Goal: Information Seeking & Learning: Learn about a topic

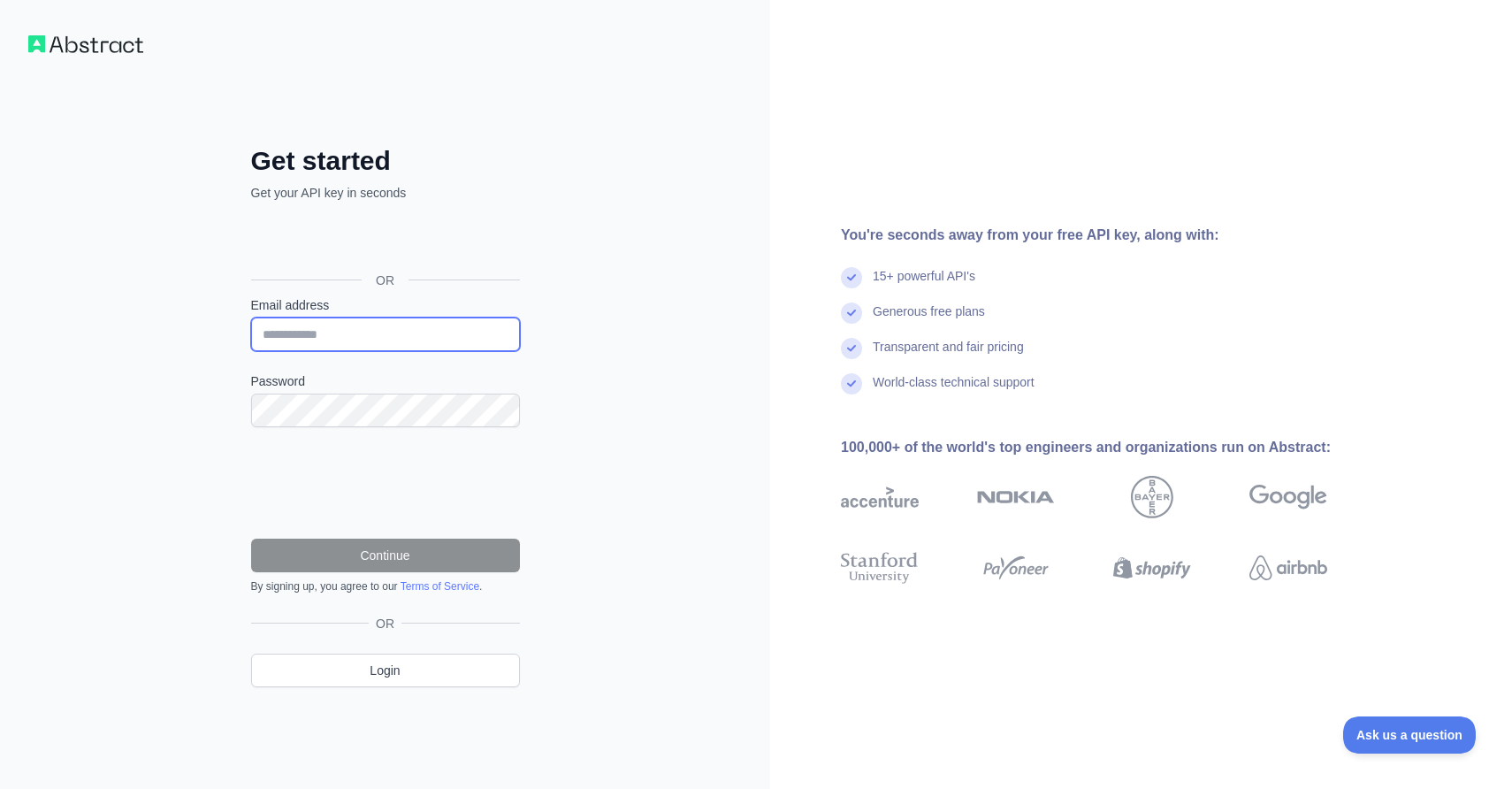
click at [327, 327] on input "Email address" at bounding box center [385, 335] width 269 height 34
type input "**********"
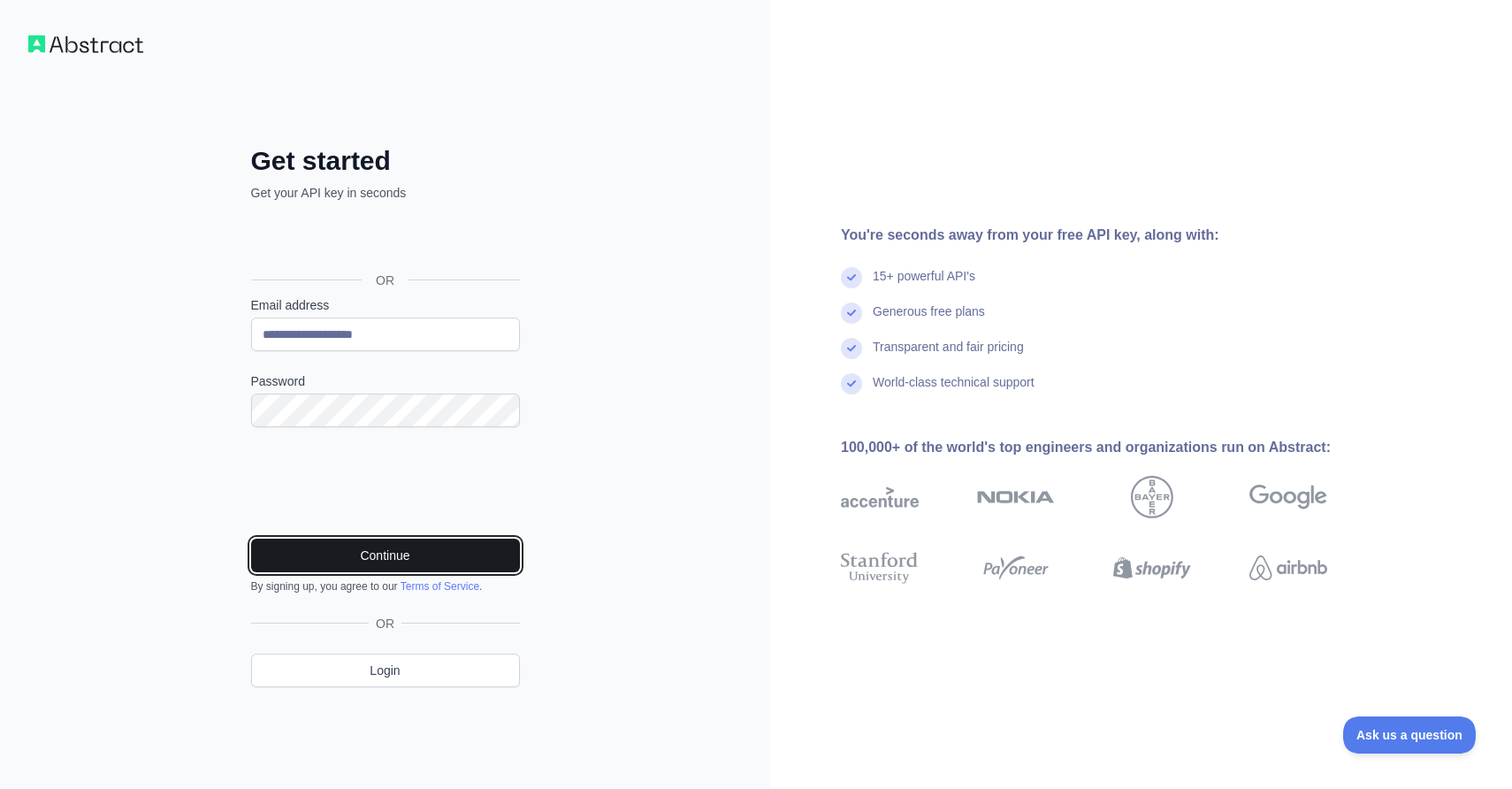
click at [376, 554] on button "Continue" at bounding box center [385, 556] width 269 height 34
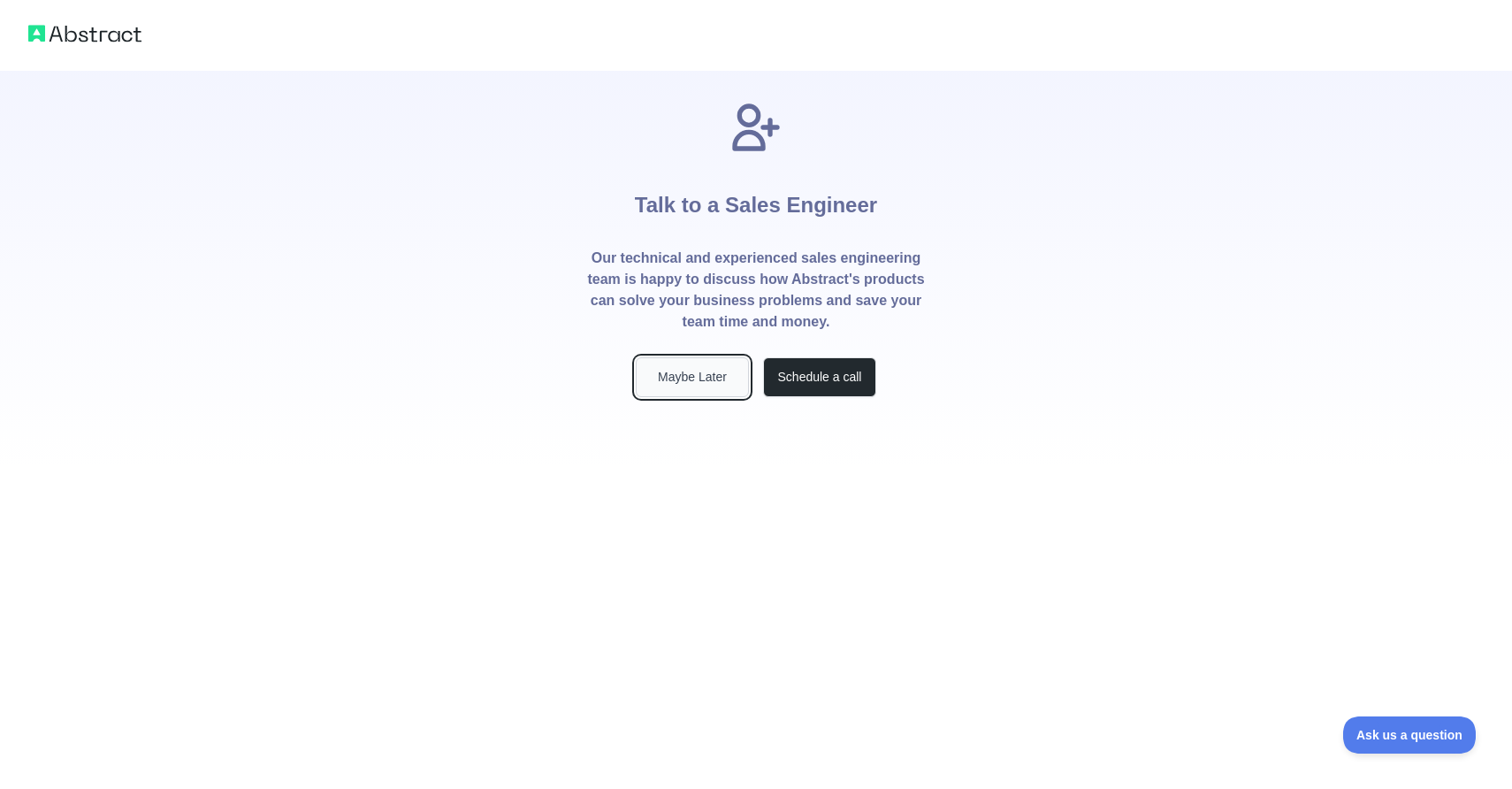
click at [710, 377] on button "Maybe Later" at bounding box center [692, 377] width 113 height 40
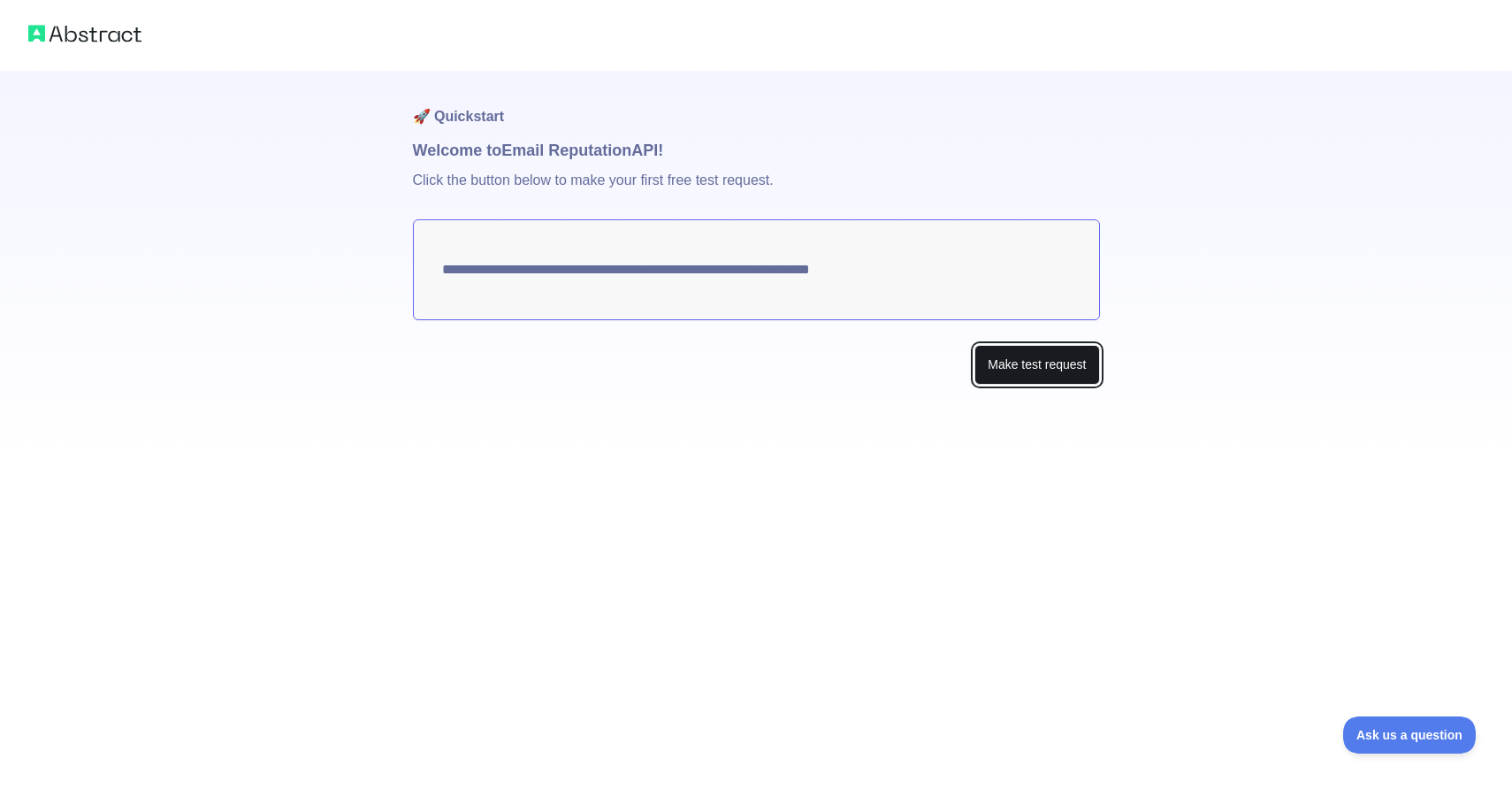
click at [1013, 359] on button "Make test request" at bounding box center [1037, 365] width 124 height 40
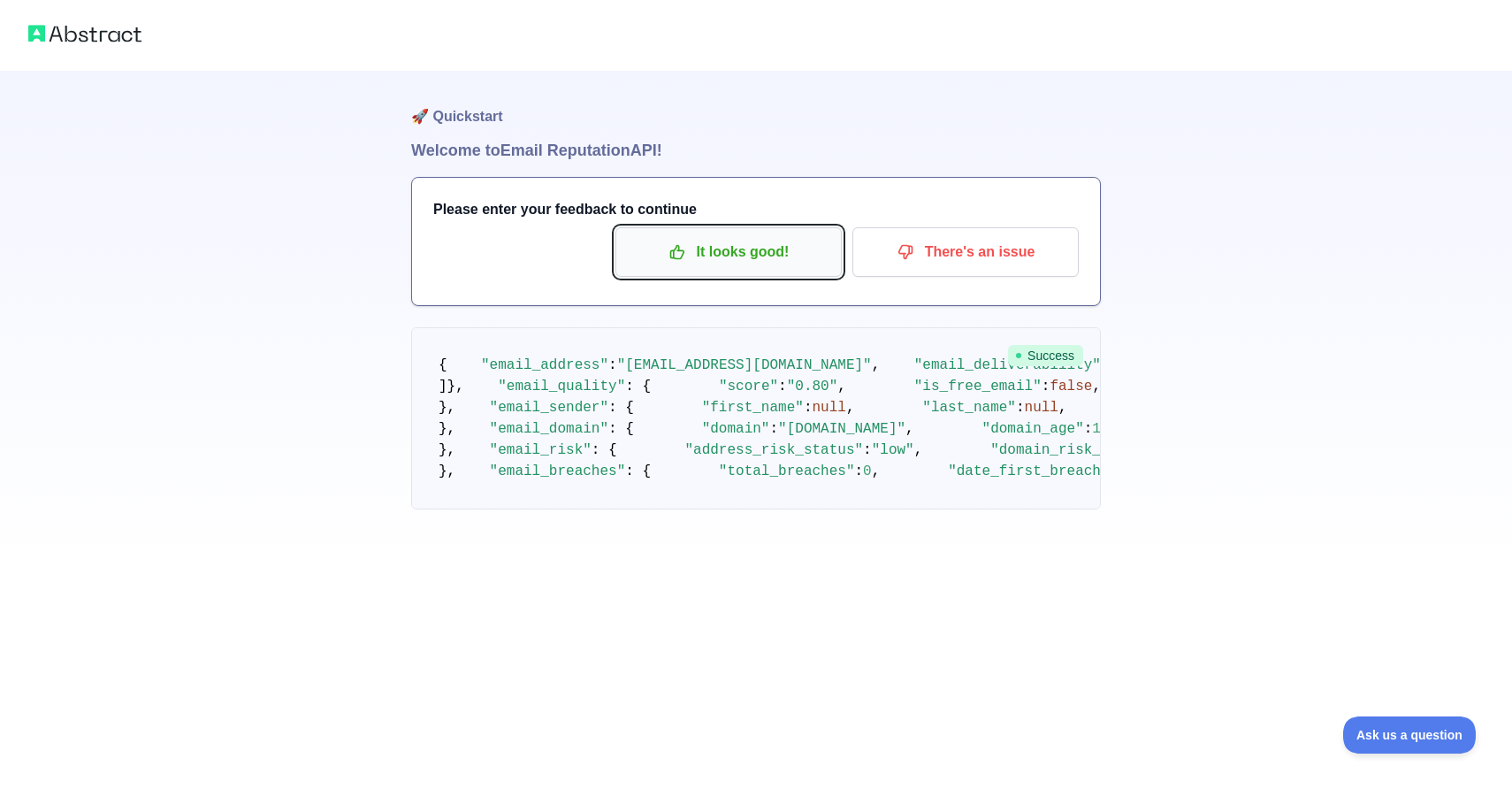
click at [642, 249] on p "It looks good!" at bounding box center [729, 252] width 200 height 30
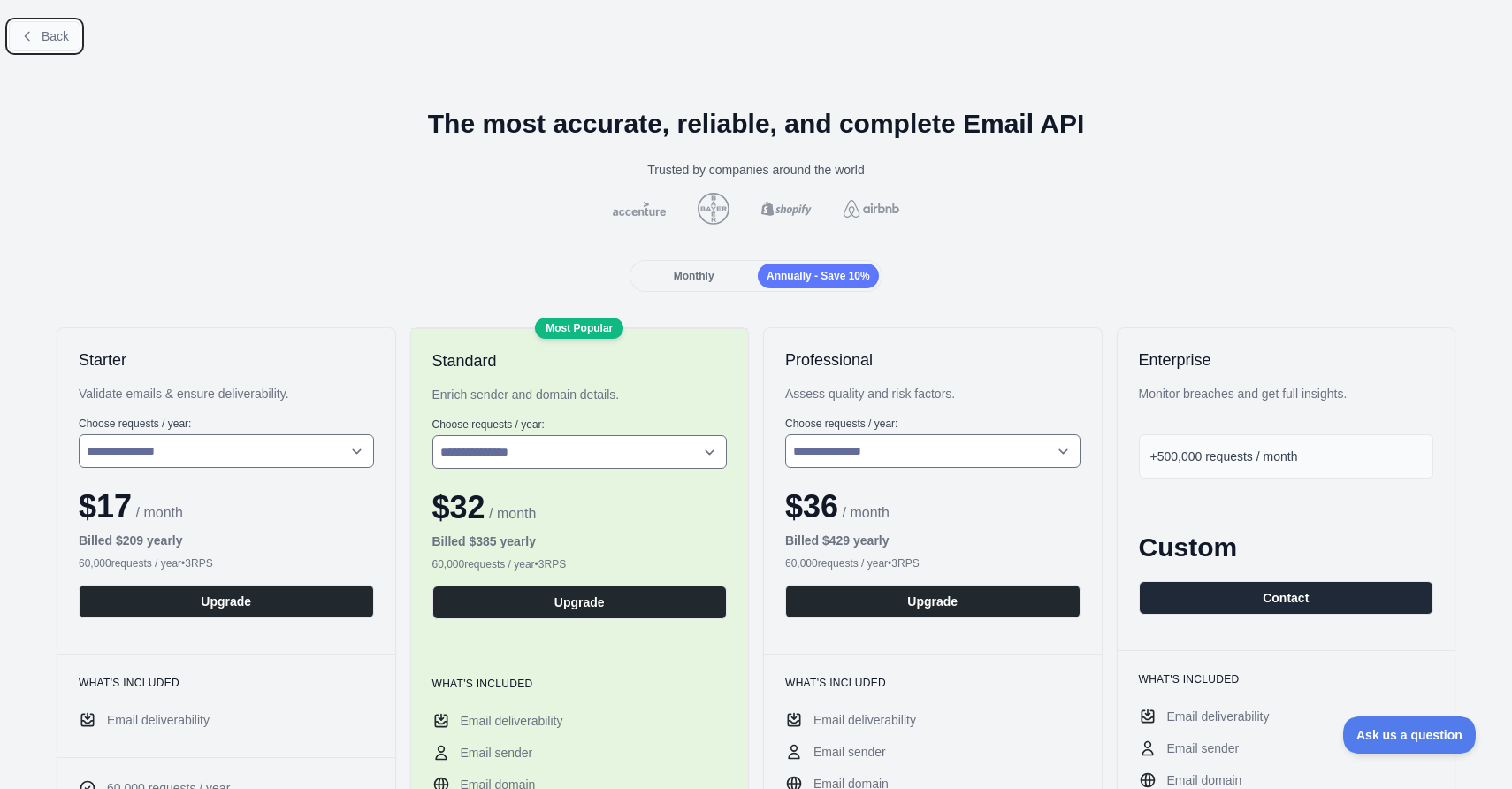
click at [74, 28] on button "Back" at bounding box center [45, 36] width 72 height 30
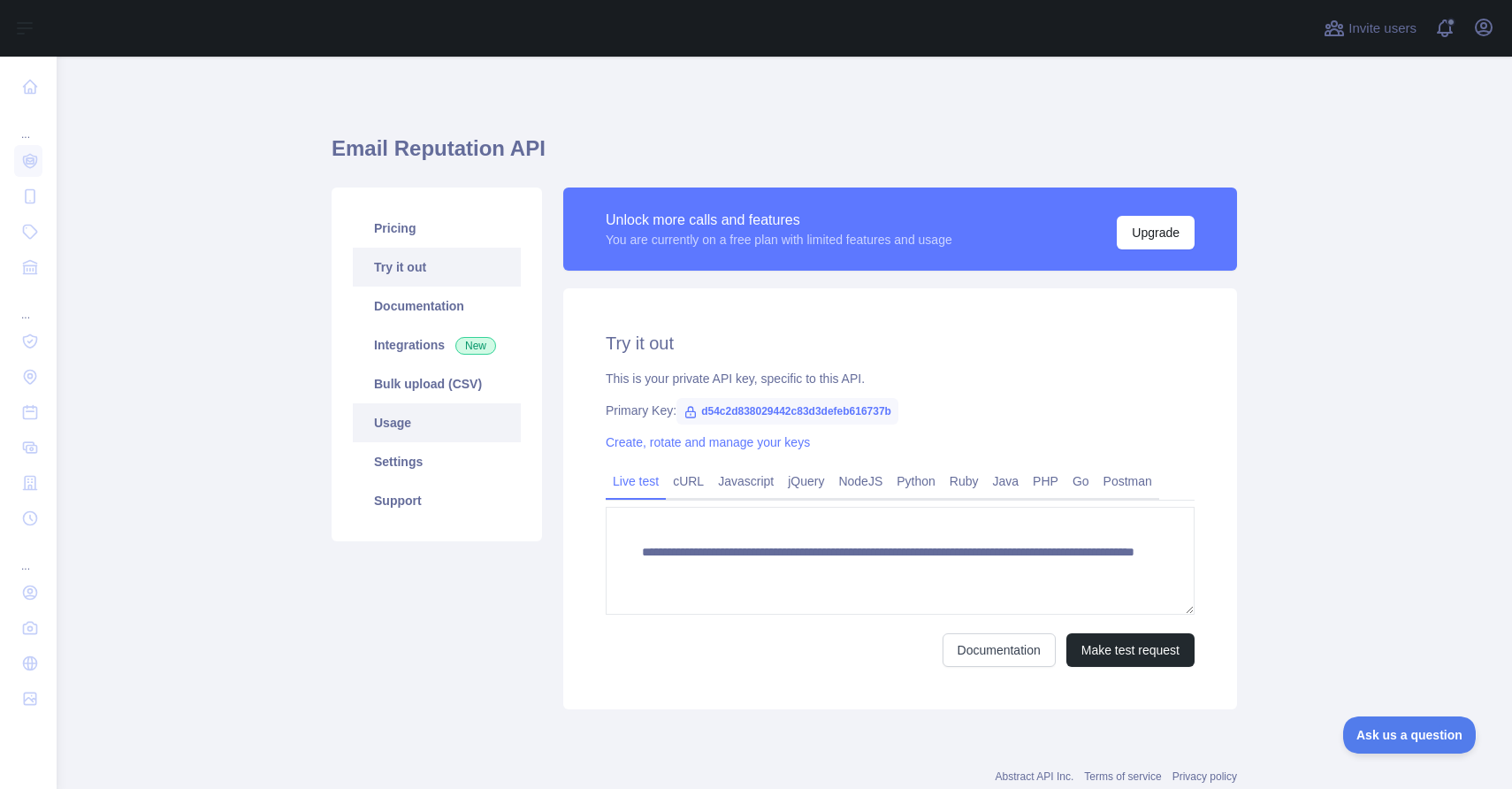
click at [387, 435] on link "Usage" at bounding box center [437, 423] width 168 height 39
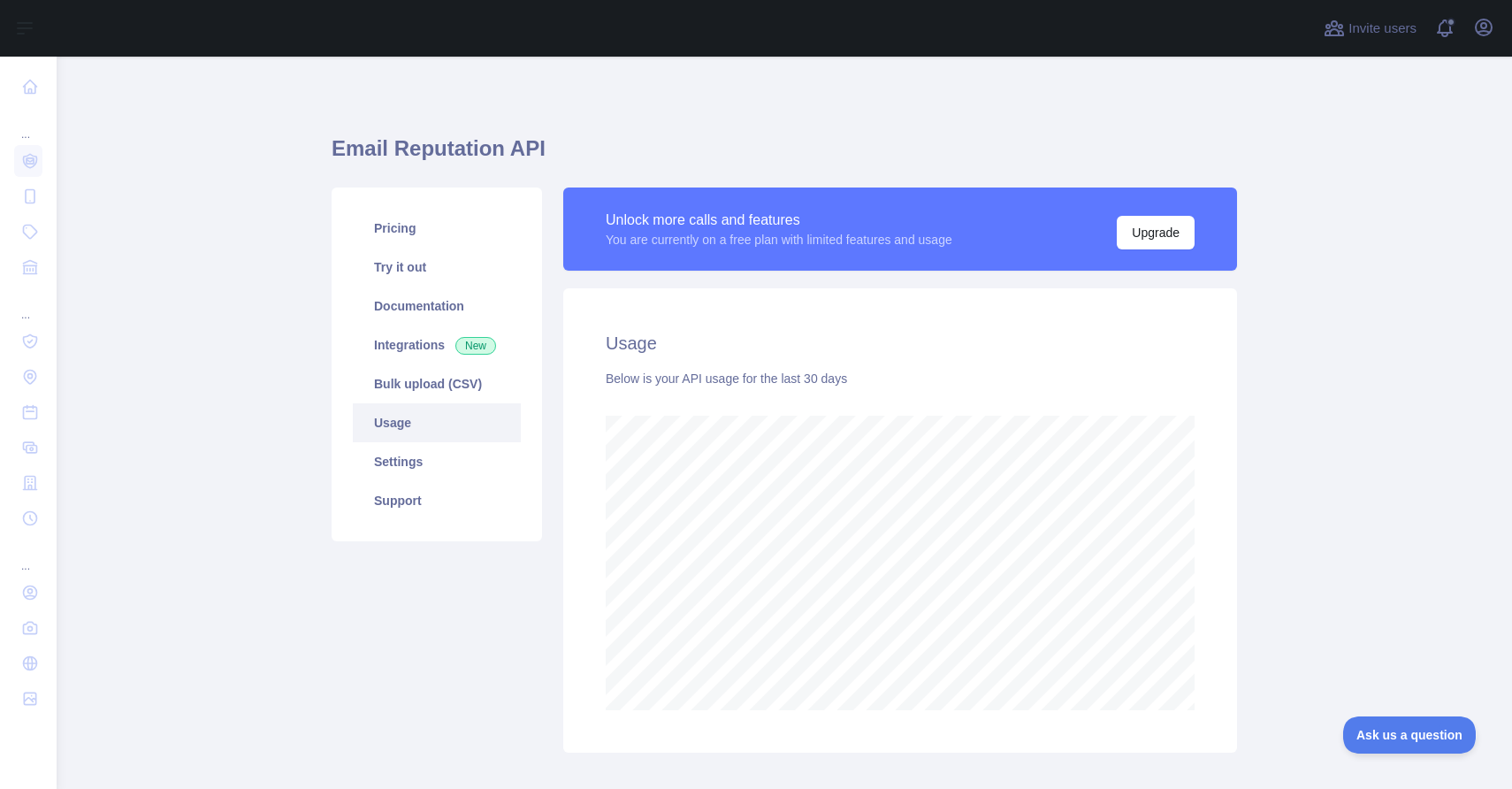
scroll to position [733, 1456]
click at [401, 350] on link "Integrations New" at bounding box center [437, 345] width 168 height 39
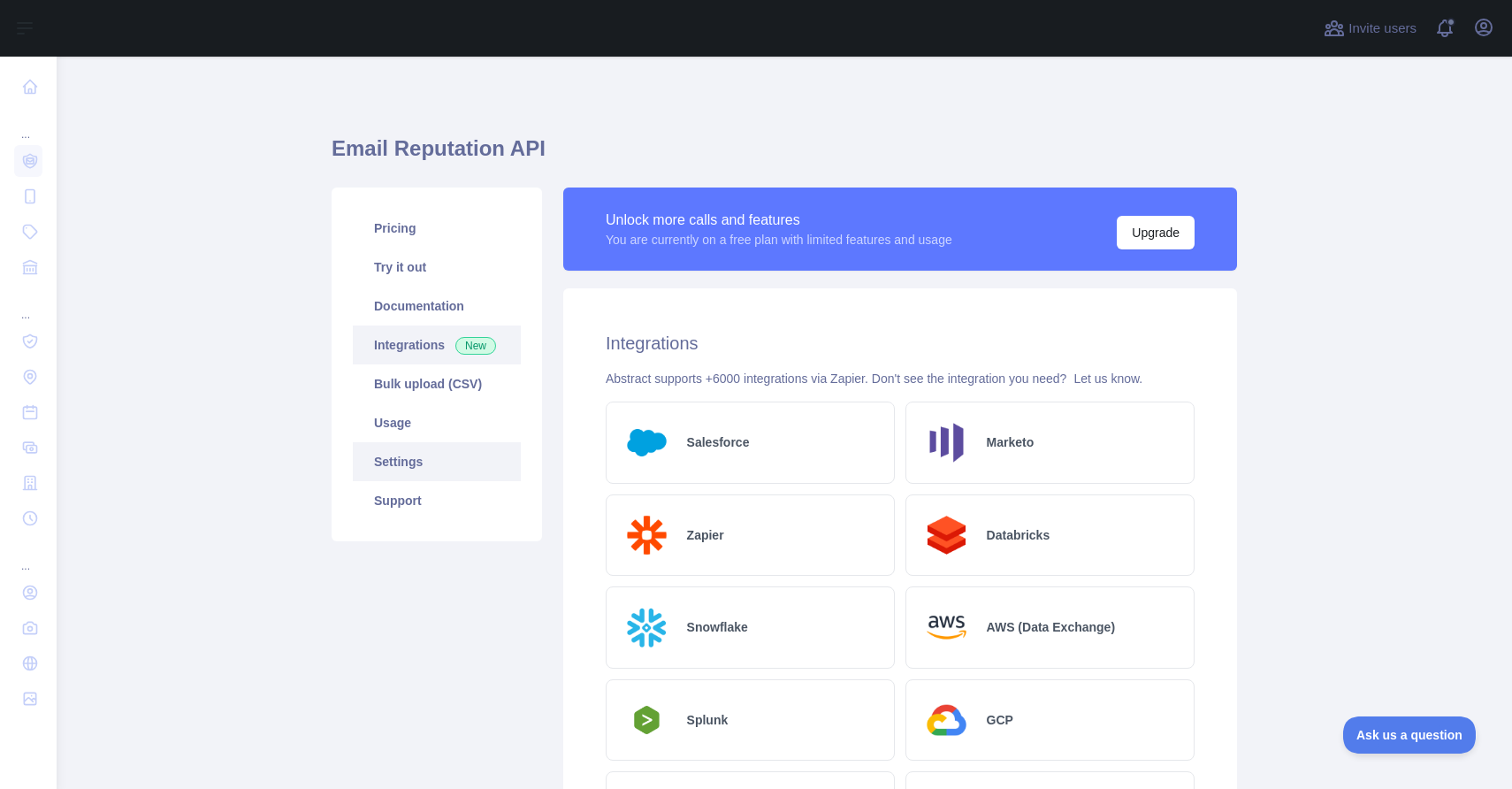
click at [424, 473] on link "Settings" at bounding box center [437, 462] width 168 height 39
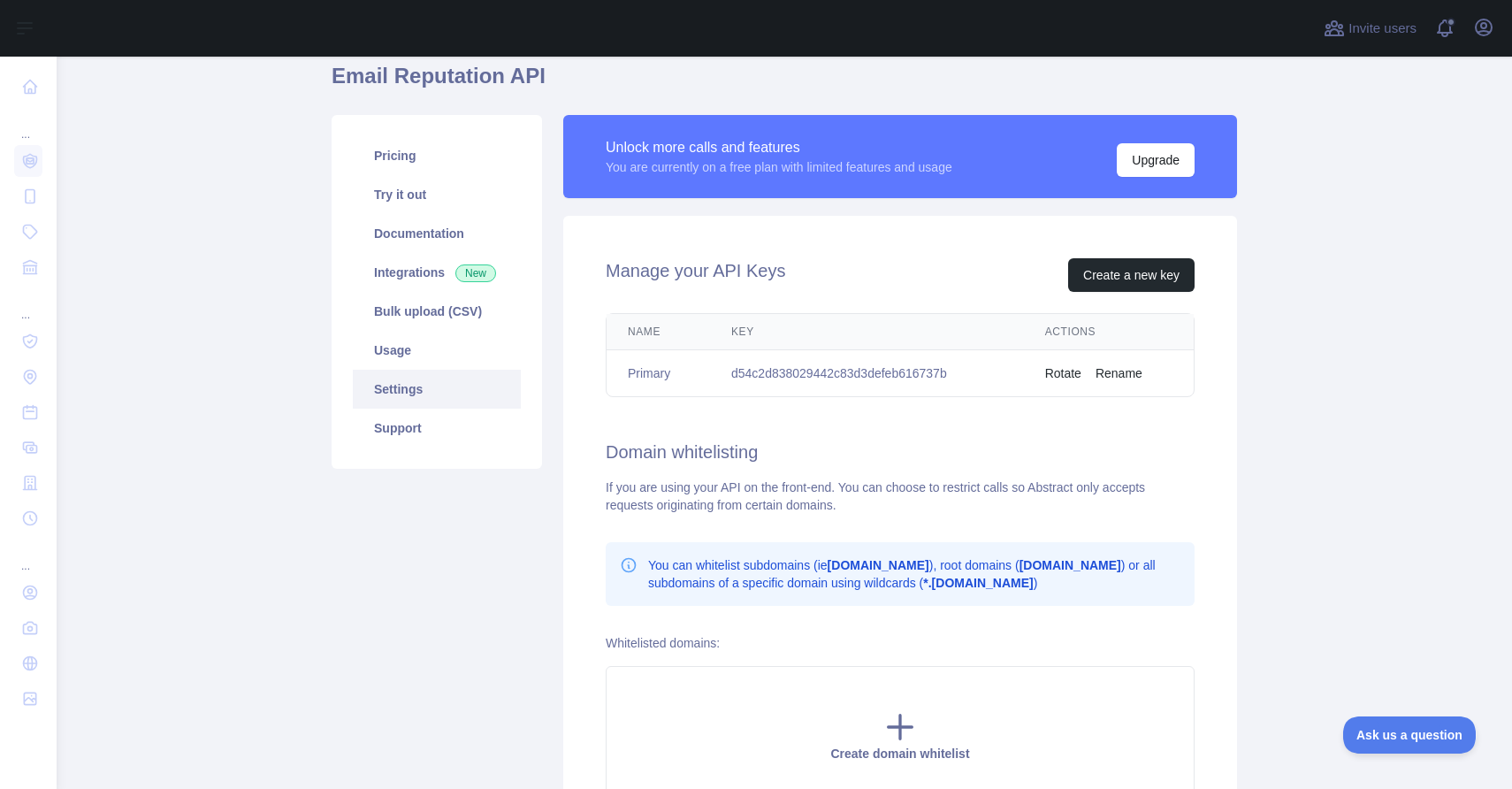
scroll to position [21, 0]
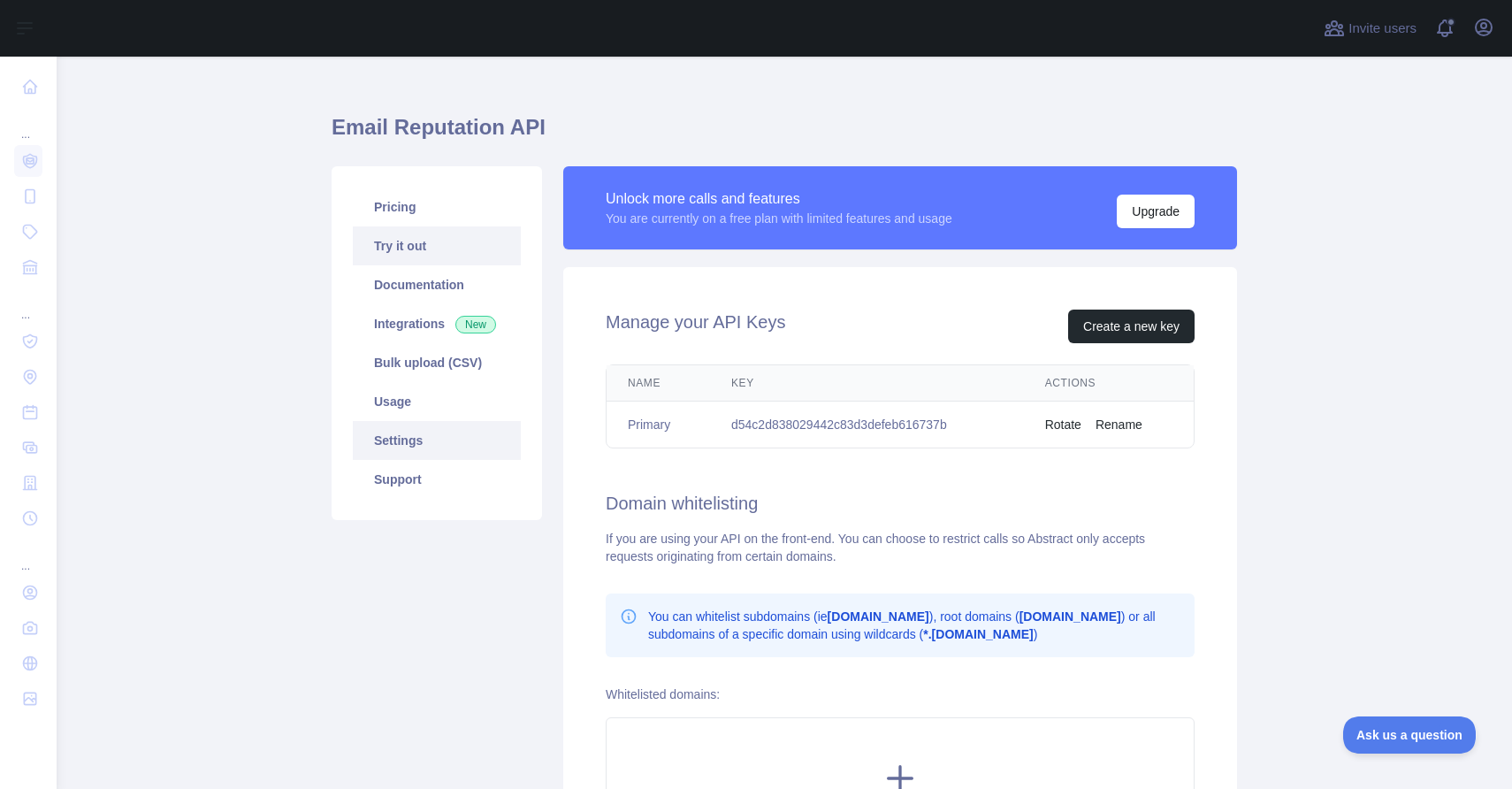
click at [411, 248] on link "Try it out" at bounding box center [437, 246] width 168 height 39
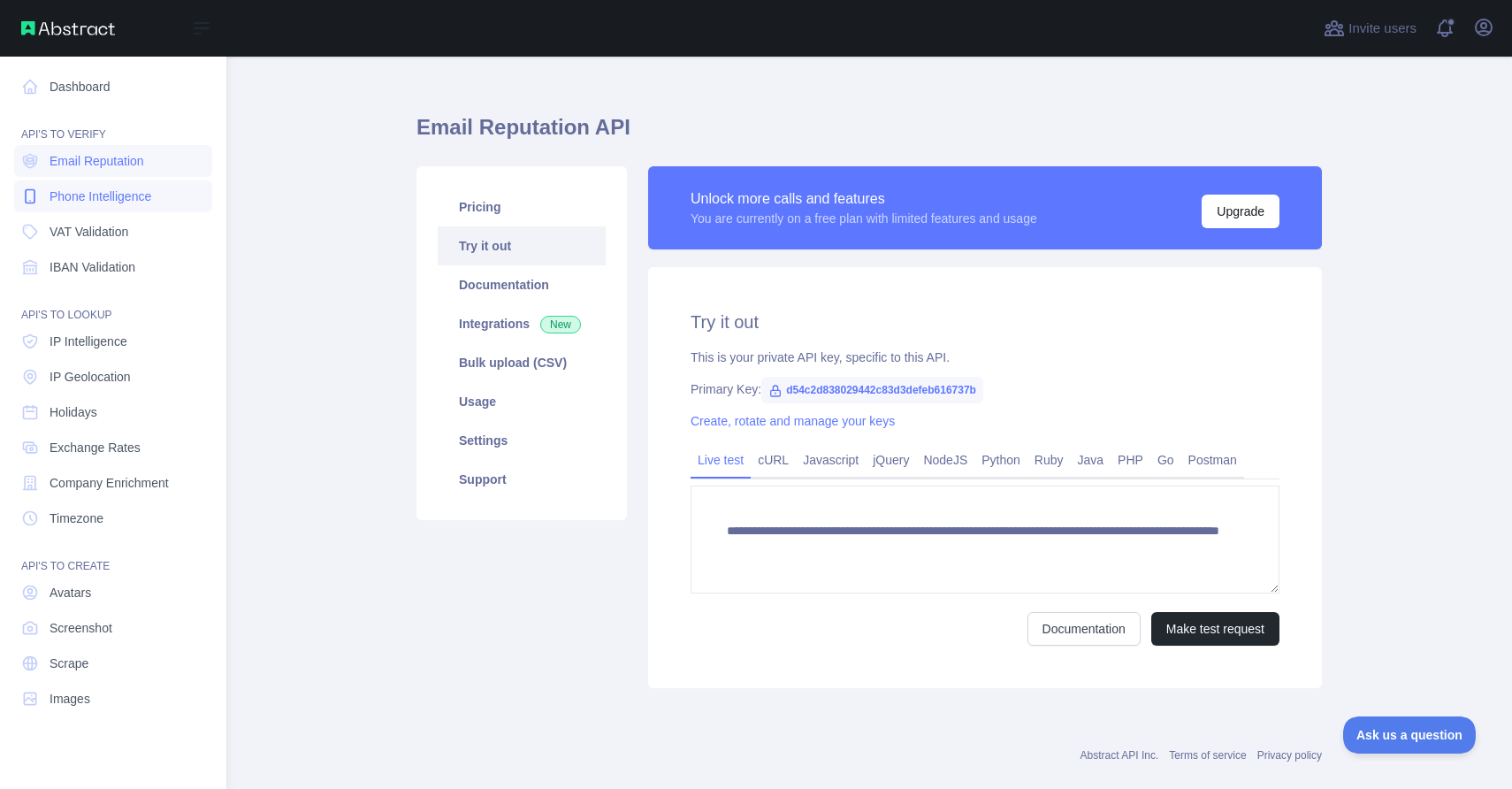
click at [112, 197] on span "Phone Intelligence" at bounding box center [100, 197] width 102 height 18
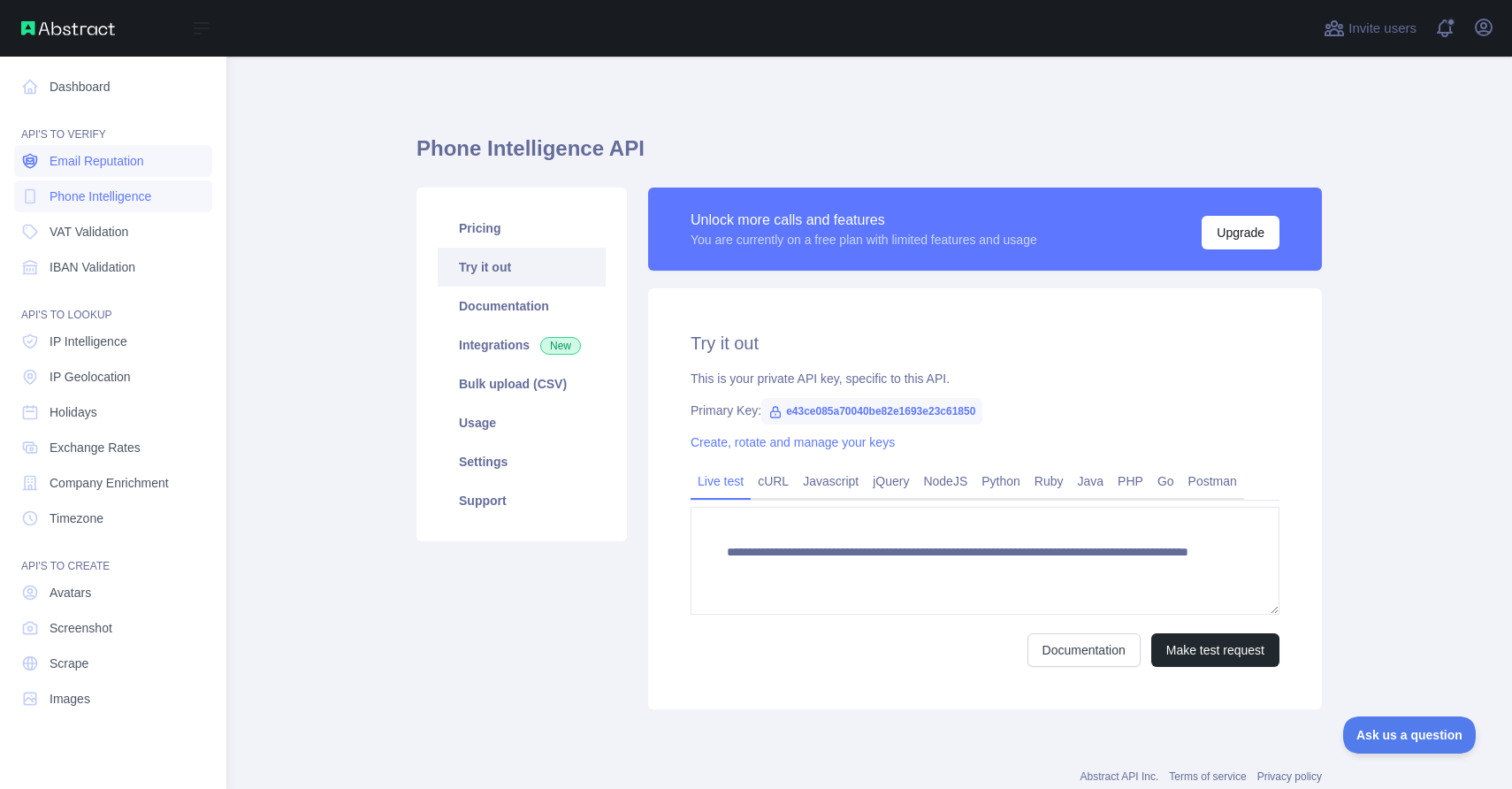
click at [117, 159] on span "Email Reputation" at bounding box center [96, 161] width 94 height 18
click at [114, 195] on span "Phone Intelligence" at bounding box center [100, 197] width 102 height 18
click at [118, 171] on link "Email Reputation" at bounding box center [114, 161] width 198 height 32
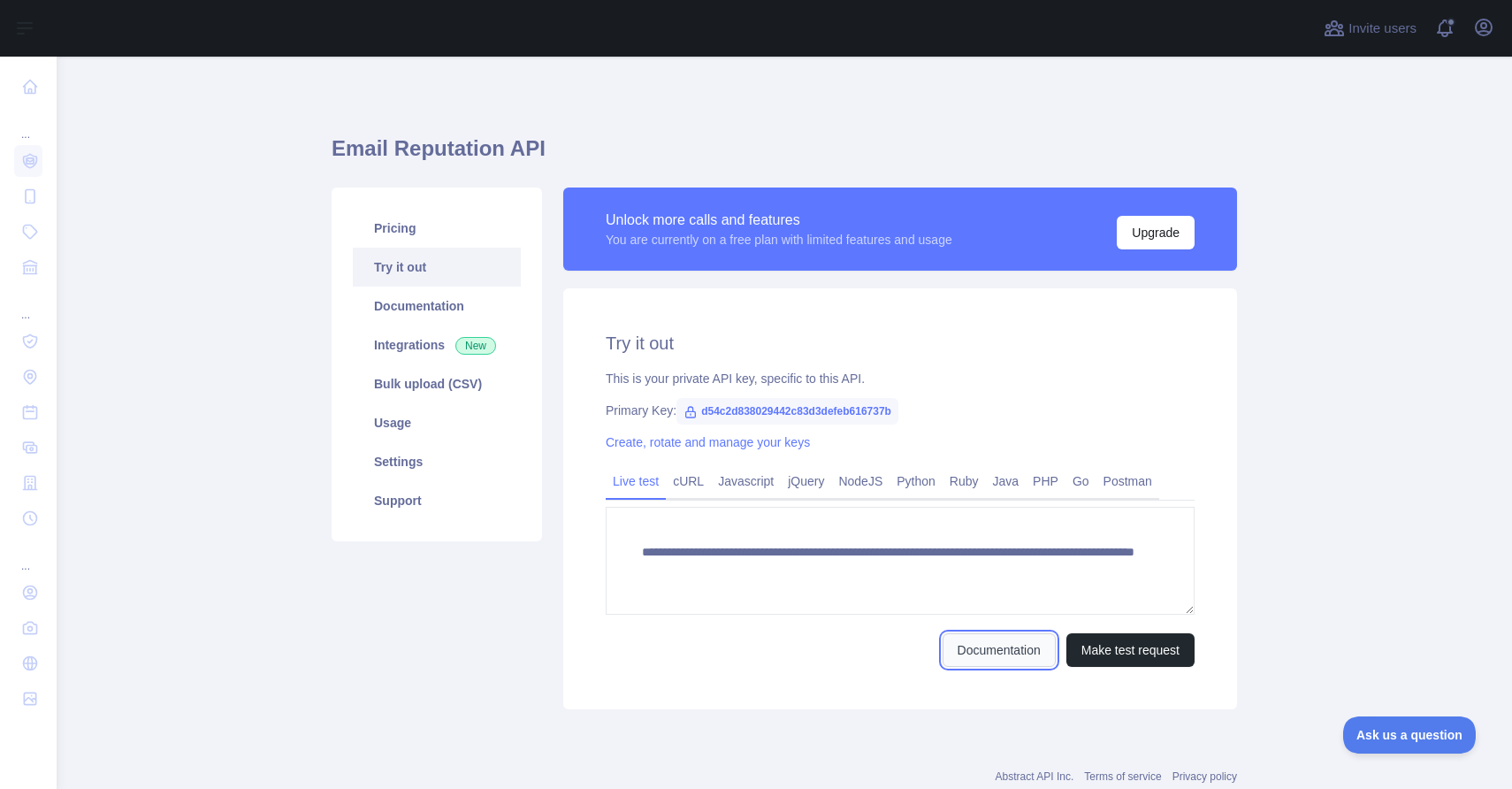
click at [1025, 654] on link "Documentation" at bounding box center [1000, 650] width 113 height 34
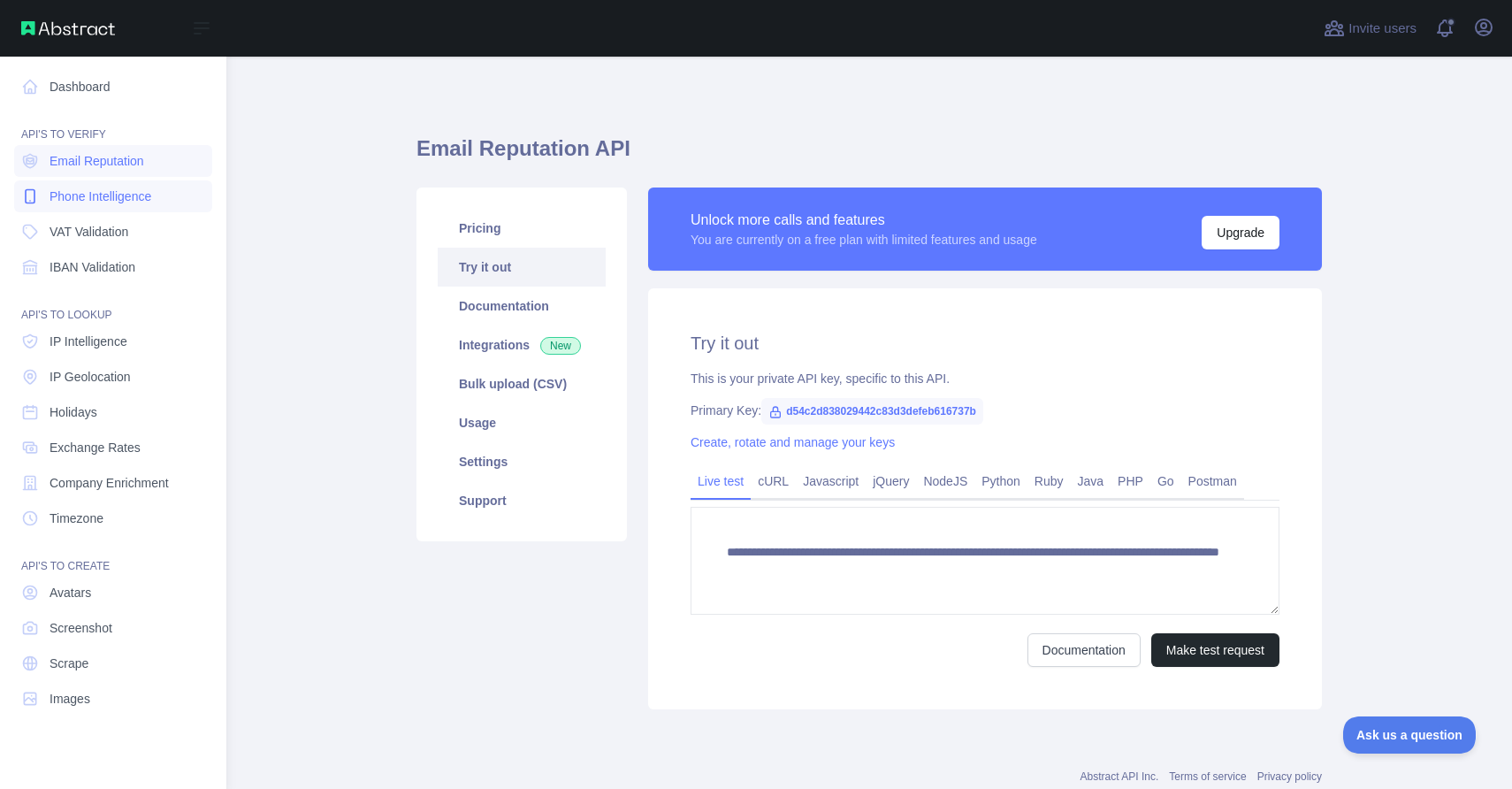
click at [73, 200] on span "Phone Intelligence" at bounding box center [100, 197] width 102 height 18
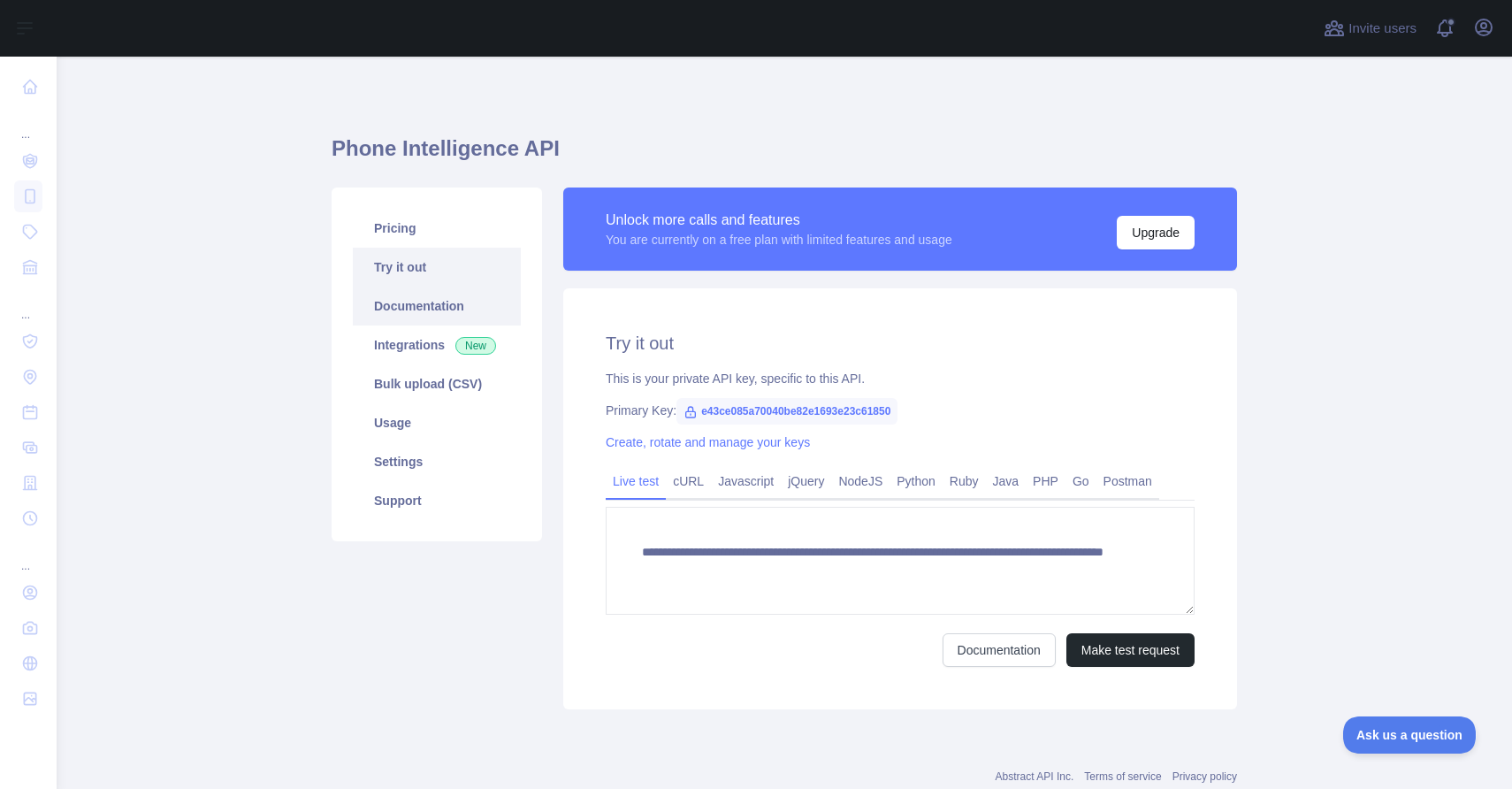
click at [466, 310] on link "Documentation" at bounding box center [437, 306] width 168 height 39
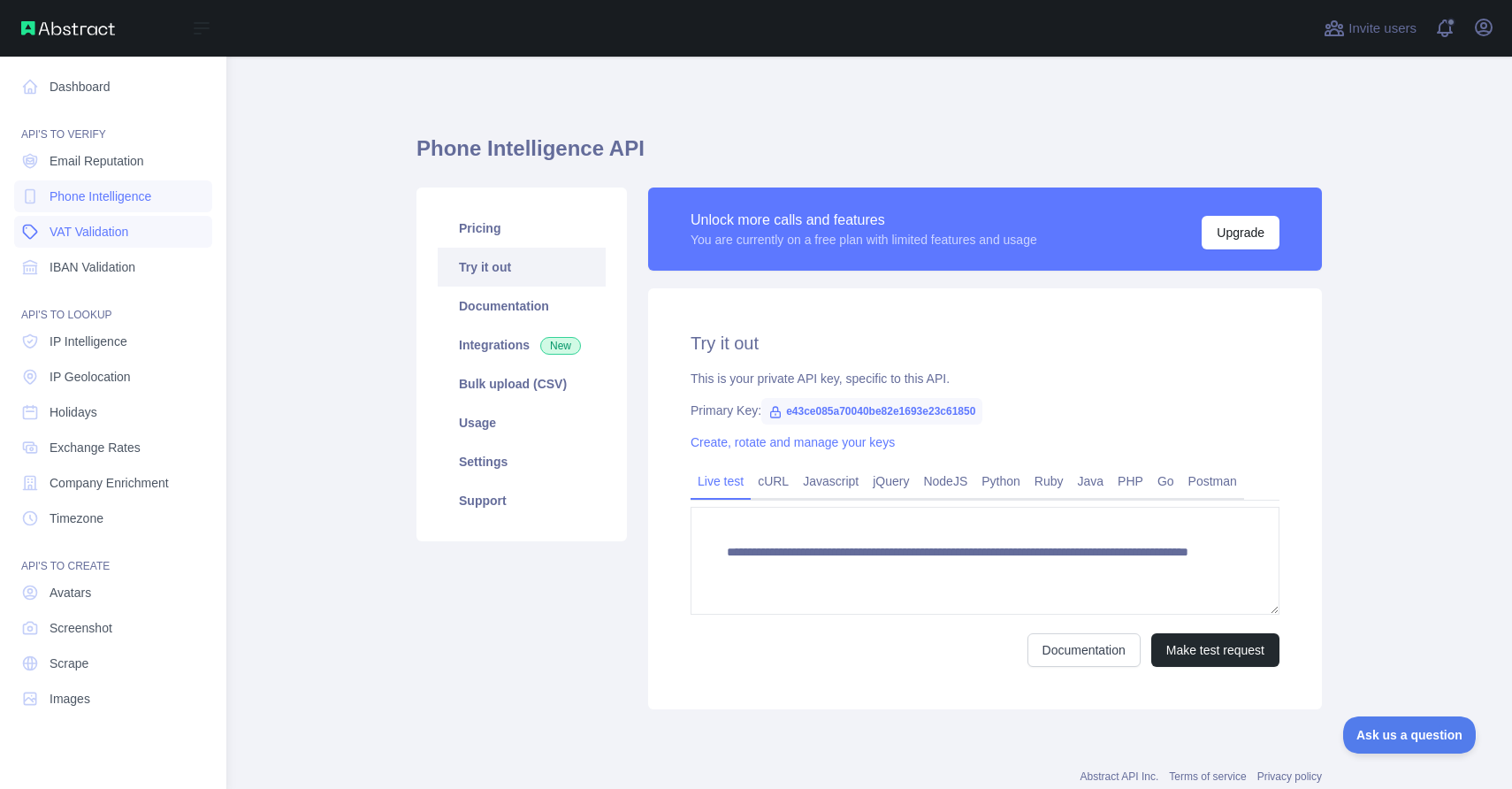
click at [128, 231] on span "VAT Validation" at bounding box center [88, 232] width 79 height 18
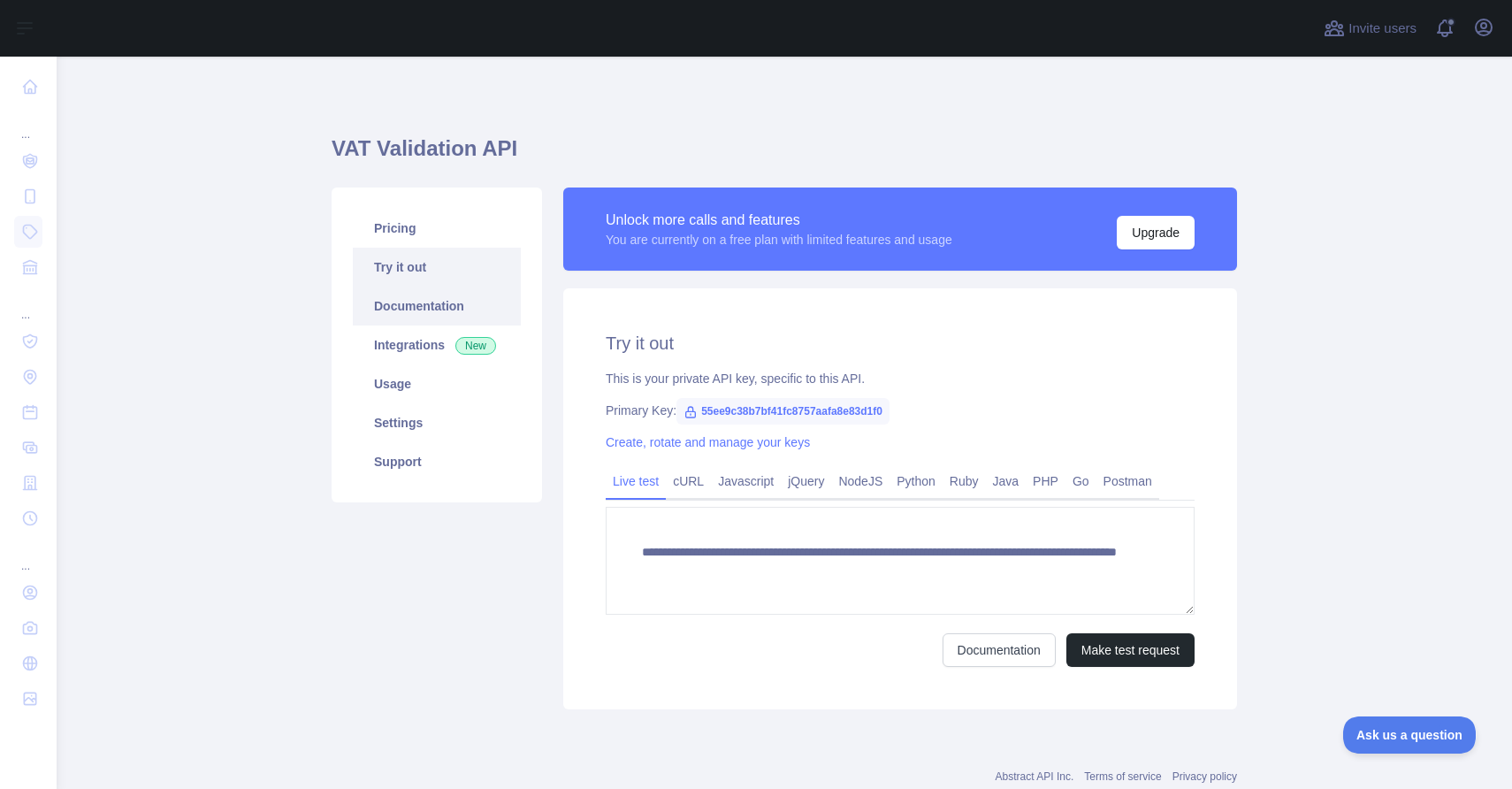
click at [472, 308] on link "Documentation" at bounding box center [437, 306] width 168 height 39
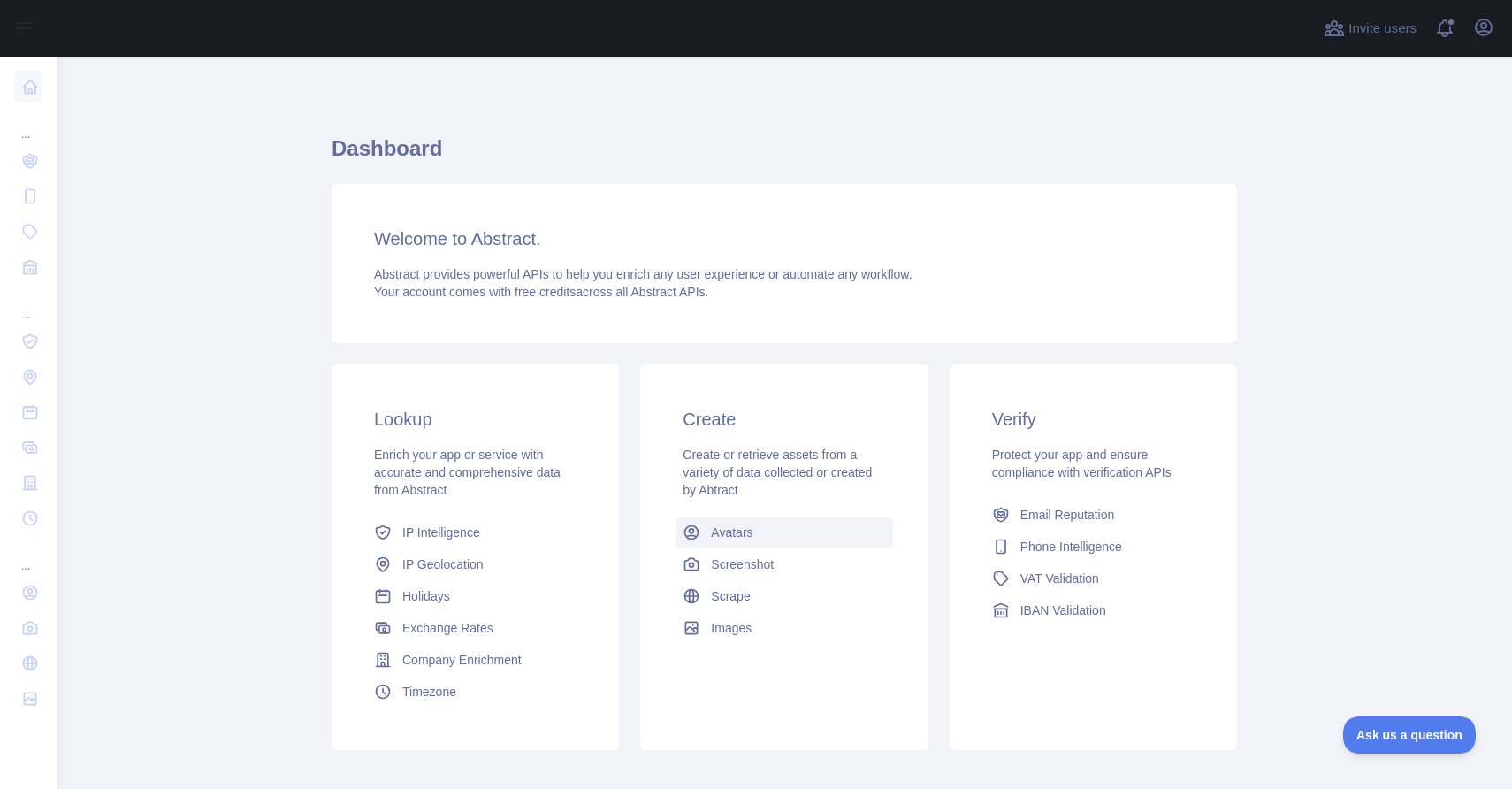
click at [728, 532] on span "Avatars" at bounding box center [731, 532] width 42 height 18
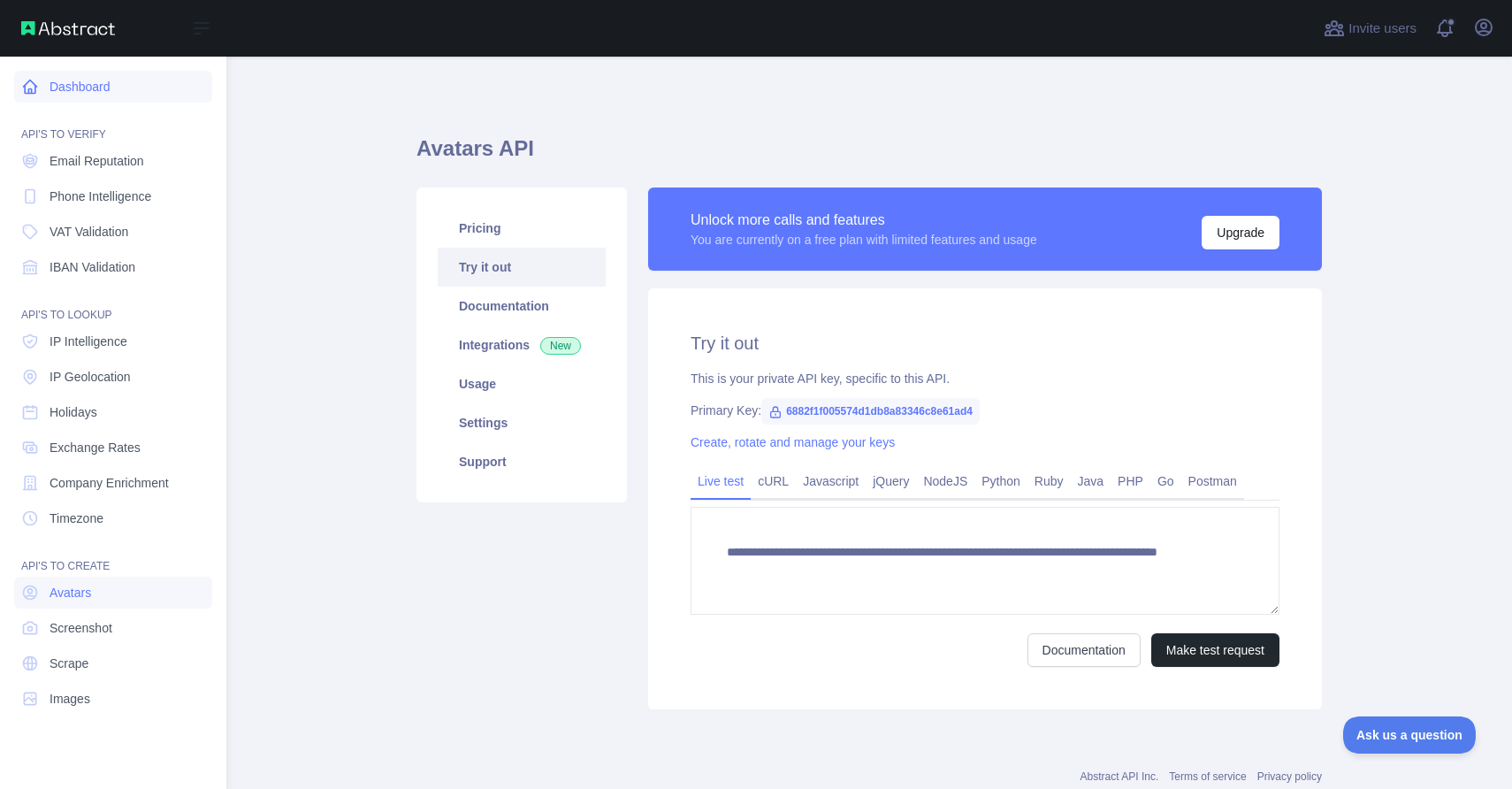
click at [116, 84] on link "Dashboard" at bounding box center [114, 87] width 198 height 32
